Goal: Task Accomplishment & Management: Use online tool/utility

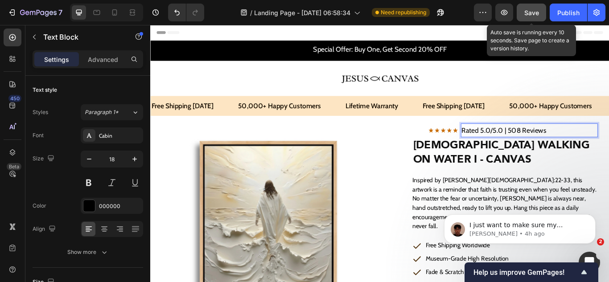
click at [535, 19] on button "Save" at bounding box center [531, 13] width 29 height 18
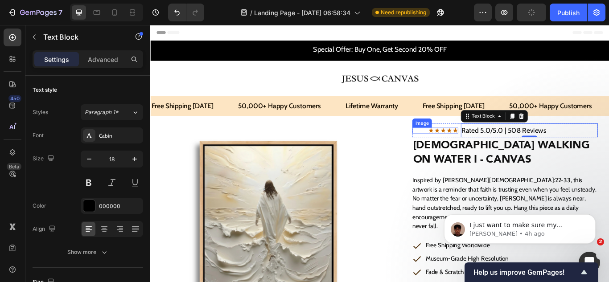
click at [492, 149] on img at bounding box center [491, 148] width 35 height 7
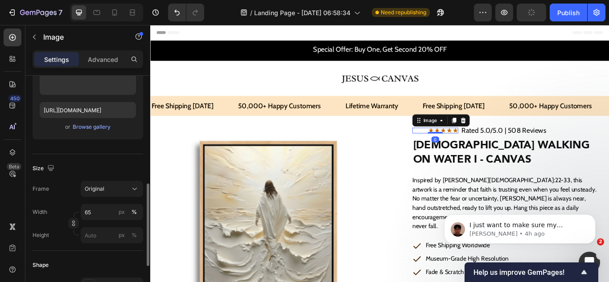
scroll to position [178, 0]
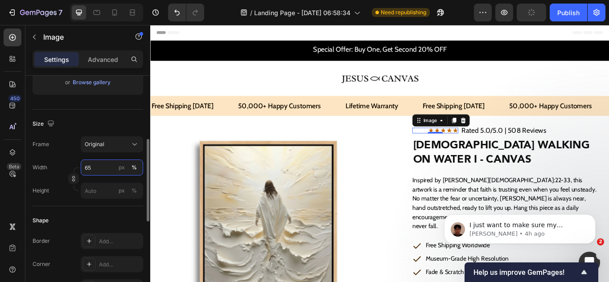
click at [96, 164] on input "65" at bounding box center [112, 168] width 62 height 16
click at [96, 164] on input "70" at bounding box center [112, 168] width 62 height 16
click at [0, 223] on div "450 Beta" at bounding box center [12, 153] width 25 height 257
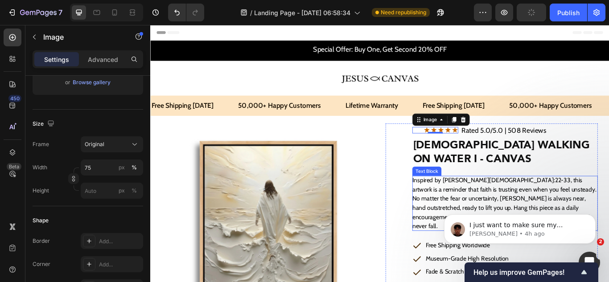
scroll to position [134, 0]
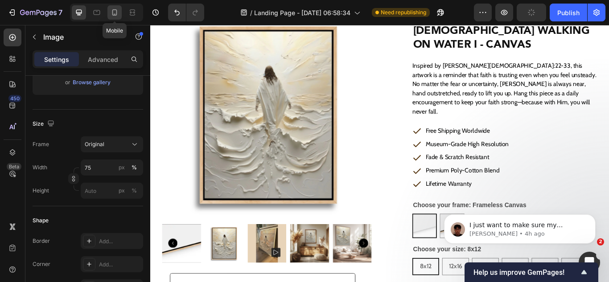
click at [112, 14] on icon at bounding box center [114, 12] width 9 height 9
type input "30"
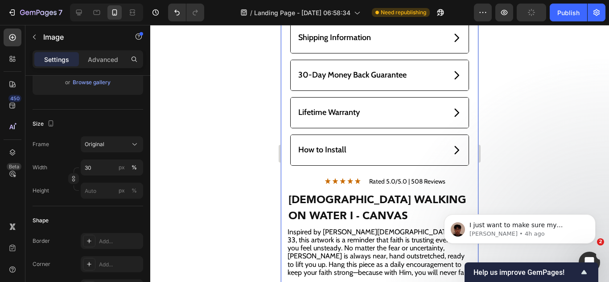
scroll to position [401, 0]
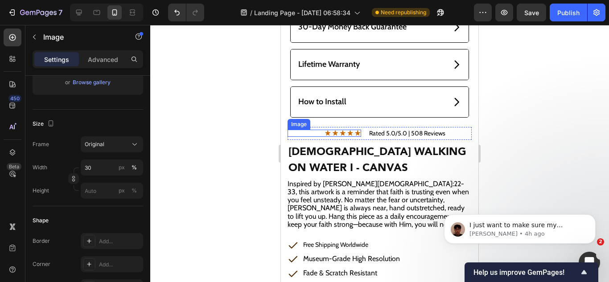
click at [348, 130] on img at bounding box center [343, 133] width 37 height 7
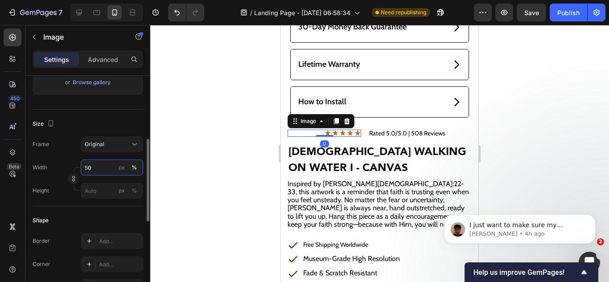
click at [95, 164] on input "50" at bounding box center [112, 168] width 62 height 16
click at [95, 164] on input "70" at bounding box center [112, 168] width 62 height 16
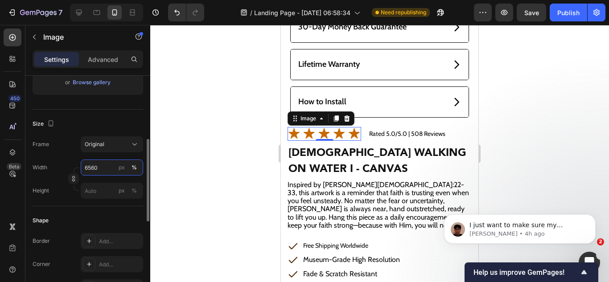
click at [95, 164] on input "6560" at bounding box center [112, 168] width 62 height 16
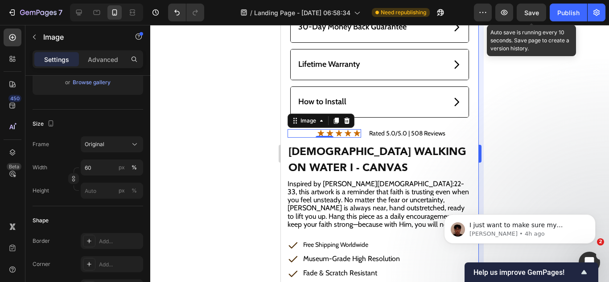
click at [529, 15] on span "Save" at bounding box center [531, 13] width 15 height 8
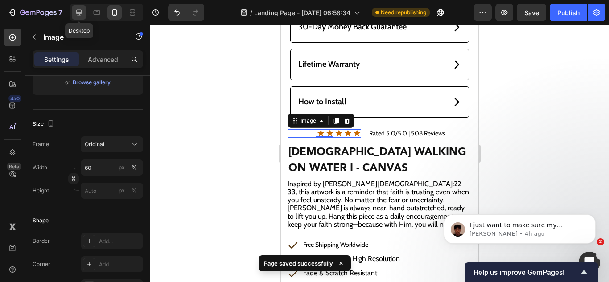
click at [78, 12] on icon at bounding box center [78, 12] width 9 height 9
type input "65"
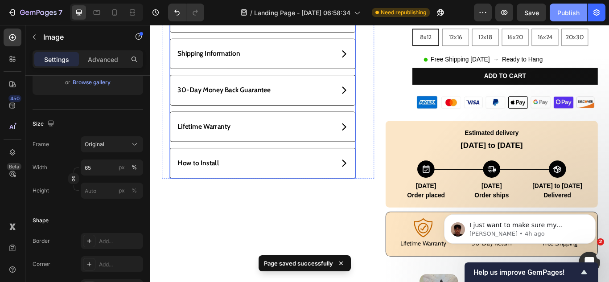
scroll to position [476, 0]
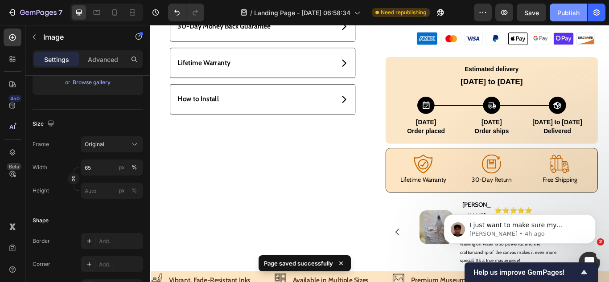
click at [558, 15] on div "Publish" at bounding box center [568, 12] width 22 height 9
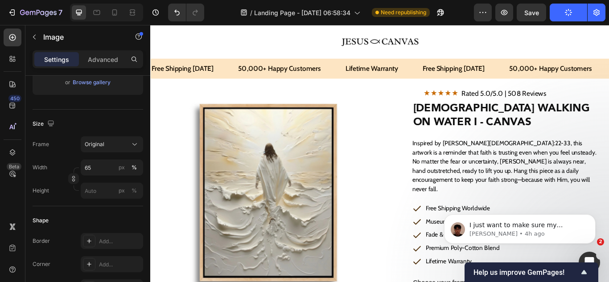
scroll to position [0, 0]
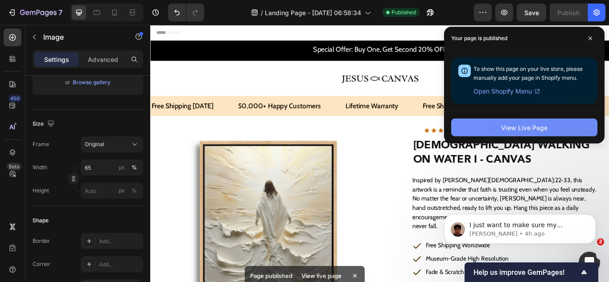
click at [513, 133] on button "View Live Page" at bounding box center [524, 128] width 146 height 18
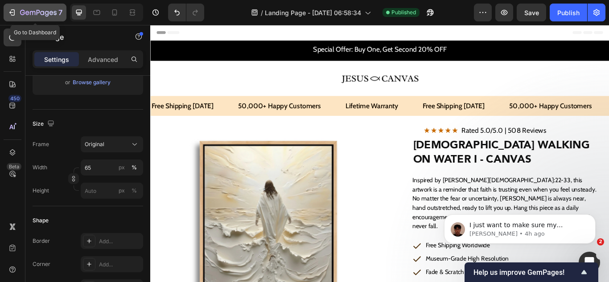
click at [16, 11] on icon "button" at bounding box center [12, 12] width 9 height 9
